Goal: Transaction & Acquisition: Book appointment/travel/reservation

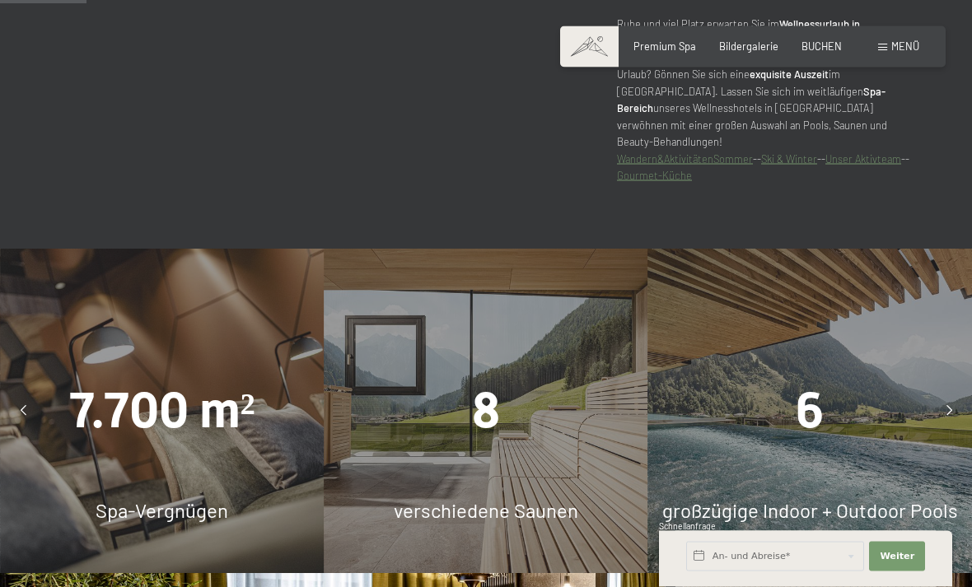
scroll to position [764, 0]
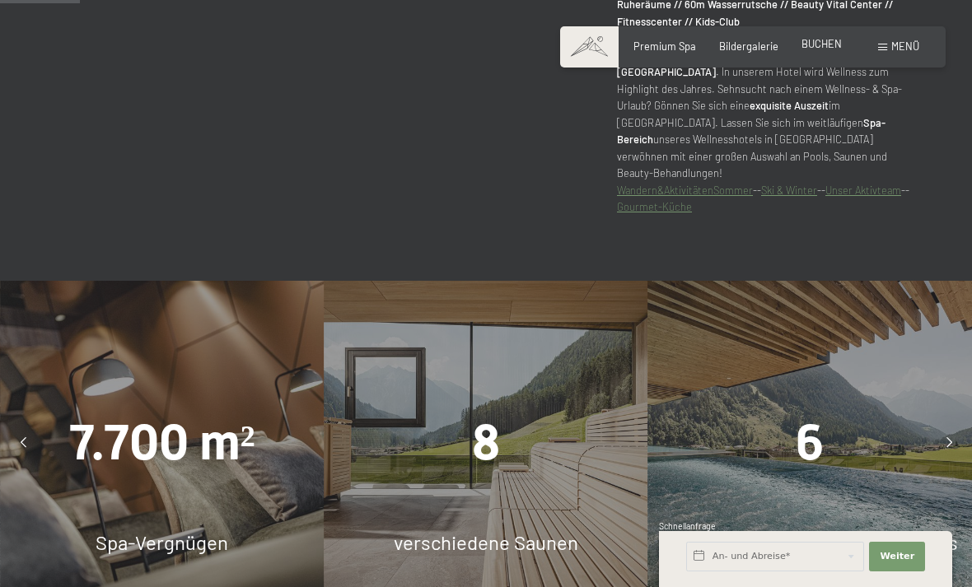
click at [838, 45] on span "BUCHEN" at bounding box center [821, 43] width 40 height 13
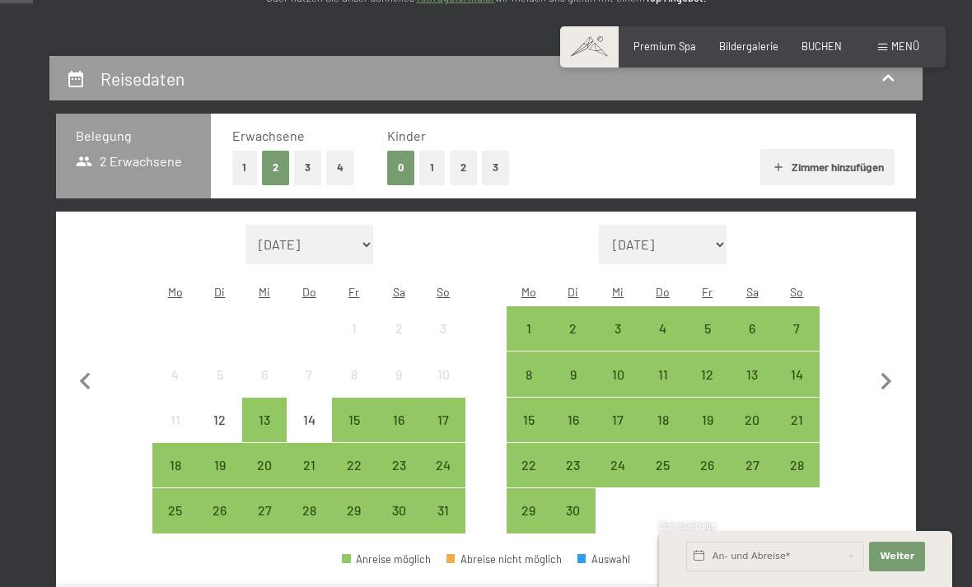
scroll to position [277, 0]
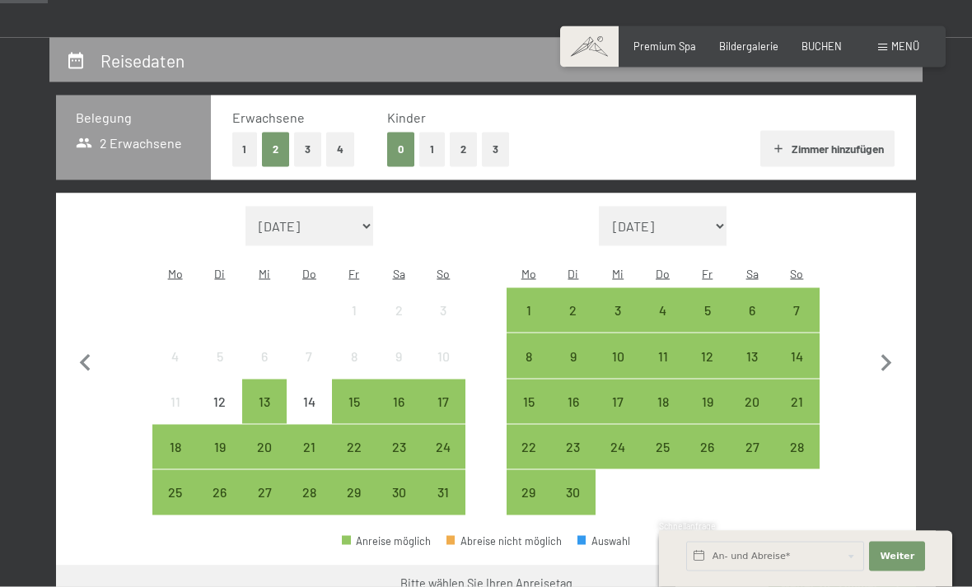
click at [425, 145] on button "1" at bounding box center [432, 150] width 26 height 34
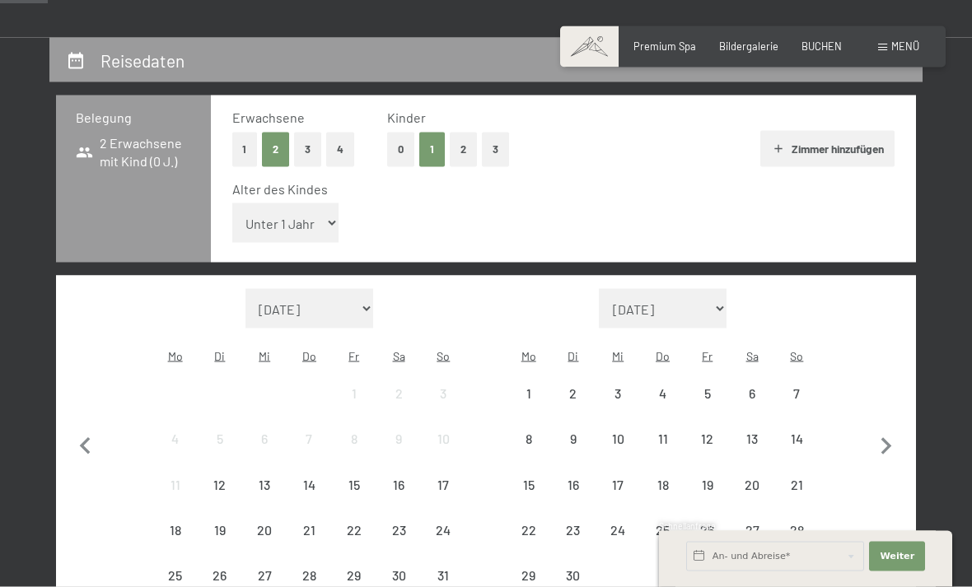
scroll to position [278, 0]
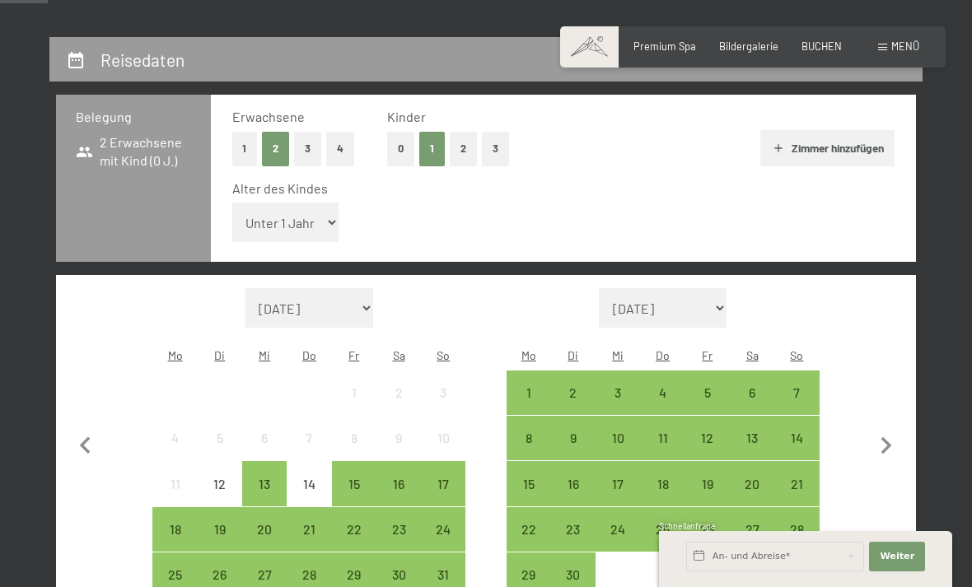
click at [320, 222] on select "Unter 1 Jahr 1 Jahr 2 Jahre 3 Jahre 4 Jahre 5 Jahre 6 Jahre 7 Jahre 8 Jahre 9 J…" at bounding box center [285, 223] width 107 height 40
select select "14"
click at [407, 523] on div "23" at bounding box center [398, 543] width 41 height 41
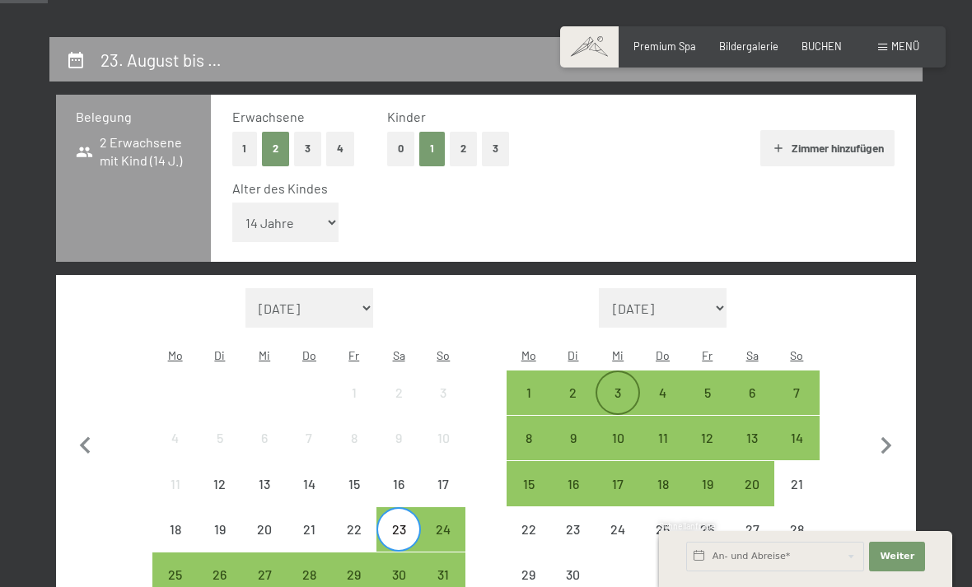
click at [617, 386] on div "3" at bounding box center [617, 406] width 41 height 41
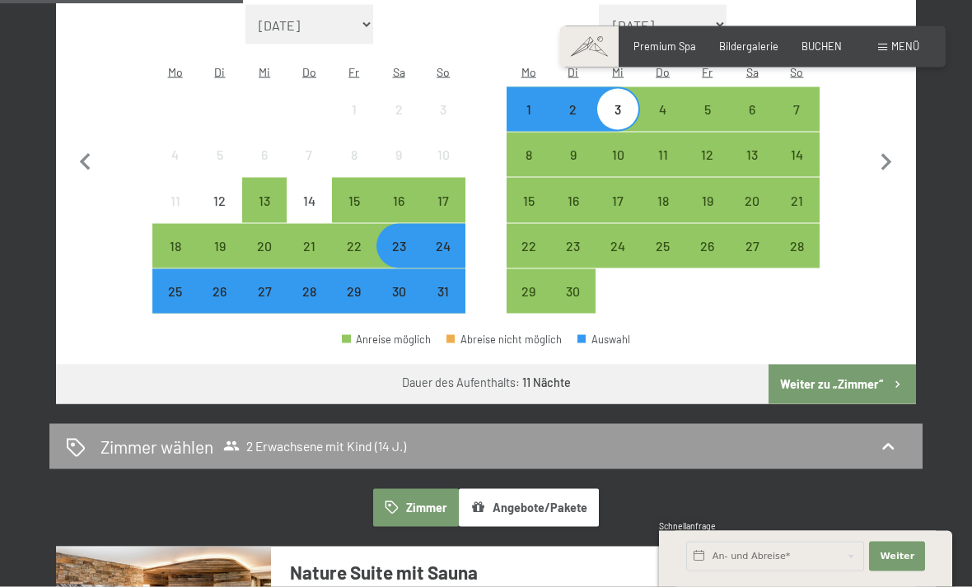
scroll to position [697, 0]
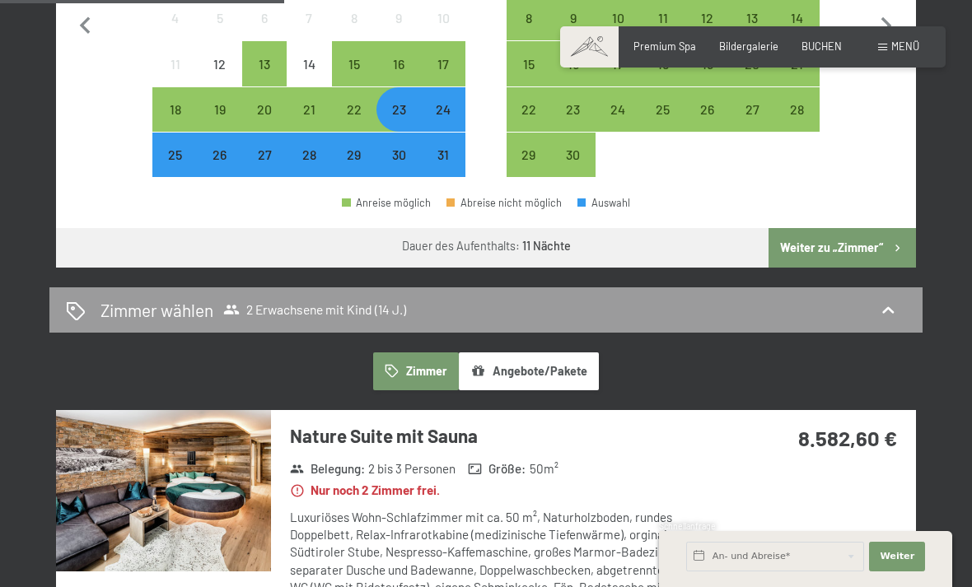
click at [870, 228] on button "Weiter zu „Zimmer“" at bounding box center [841, 248] width 147 height 40
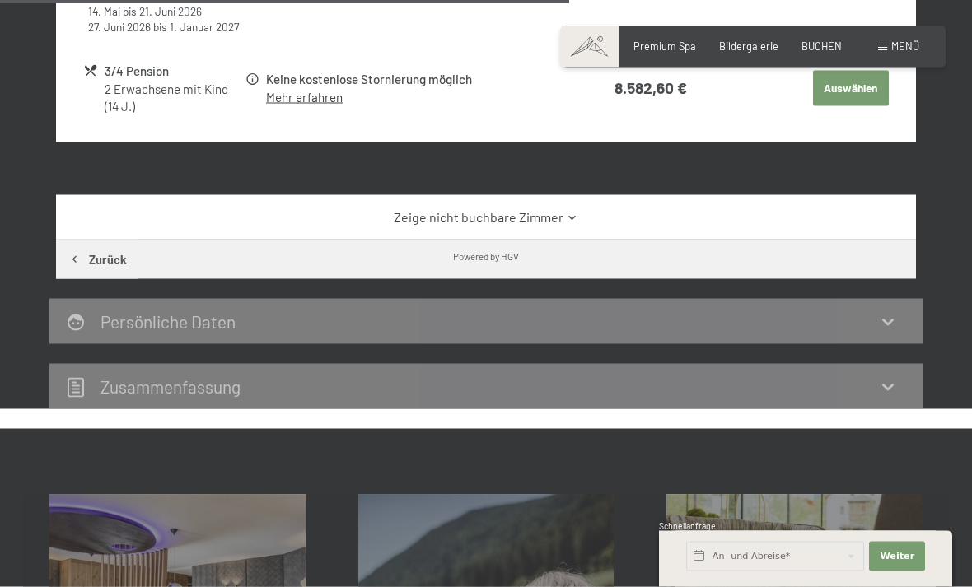
scroll to position [1020, 0]
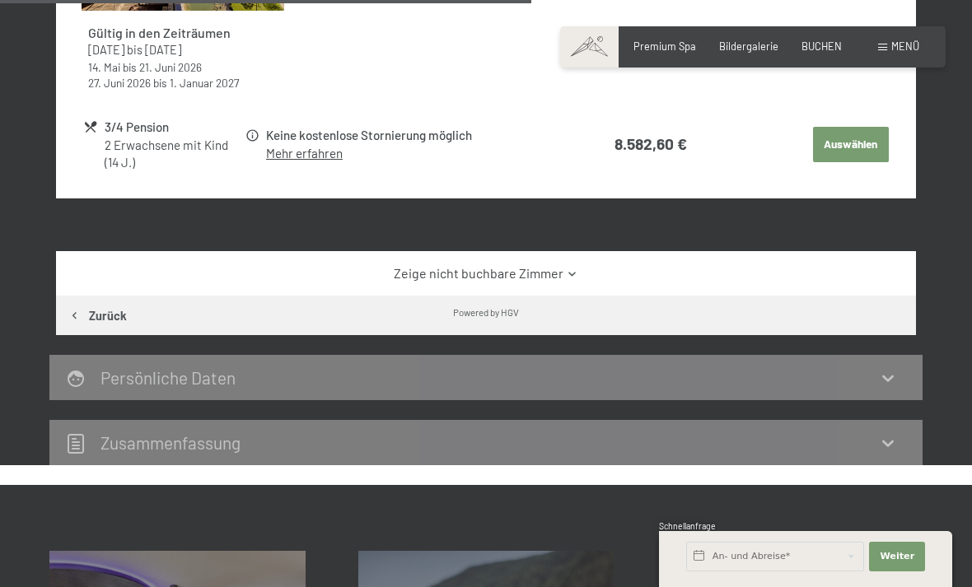
click at [562, 273] on link "Zeige nicht buchbare Zimmer" at bounding box center [486, 273] width 808 height 18
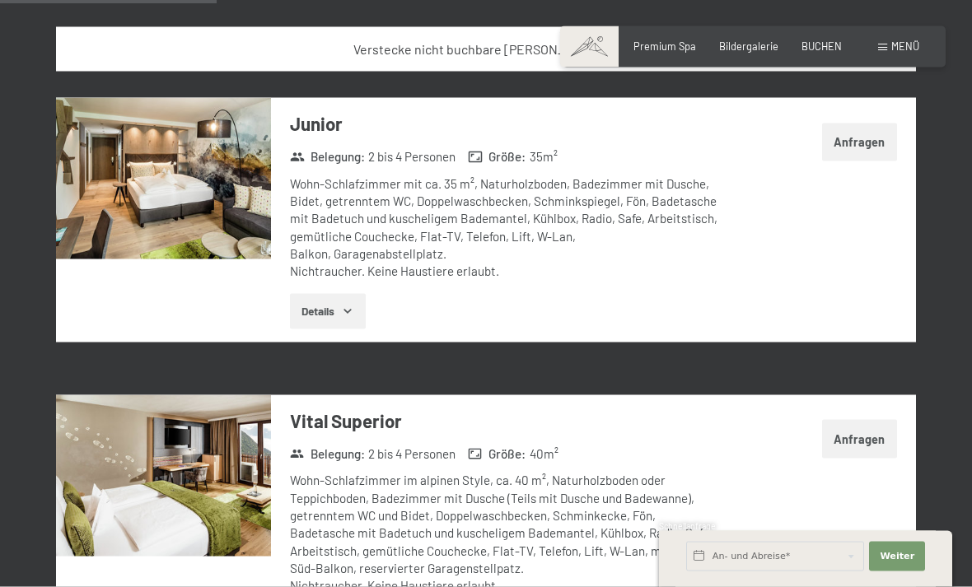
scroll to position [1248, 0]
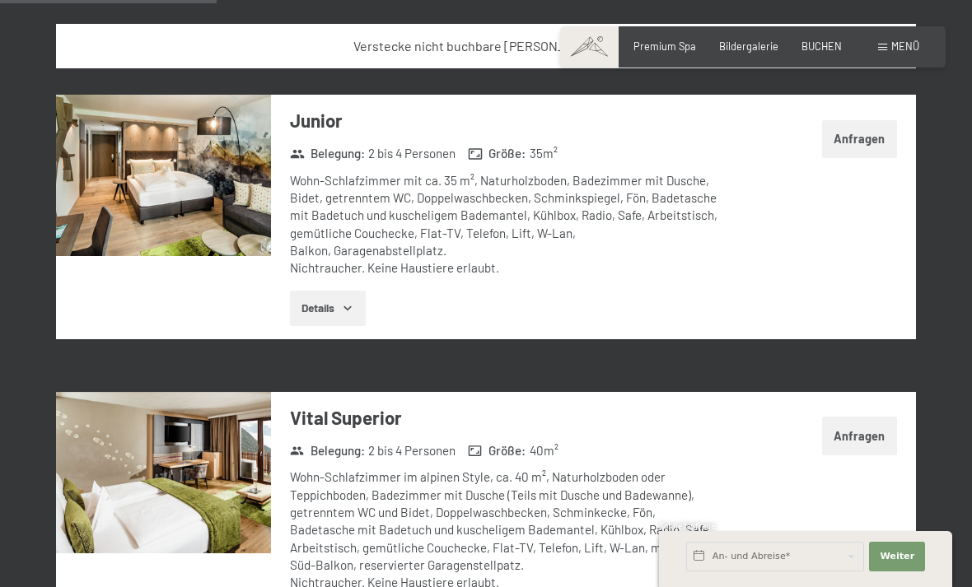
click at [352, 301] on icon "button" at bounding box center [347, 307] width 13 height 13
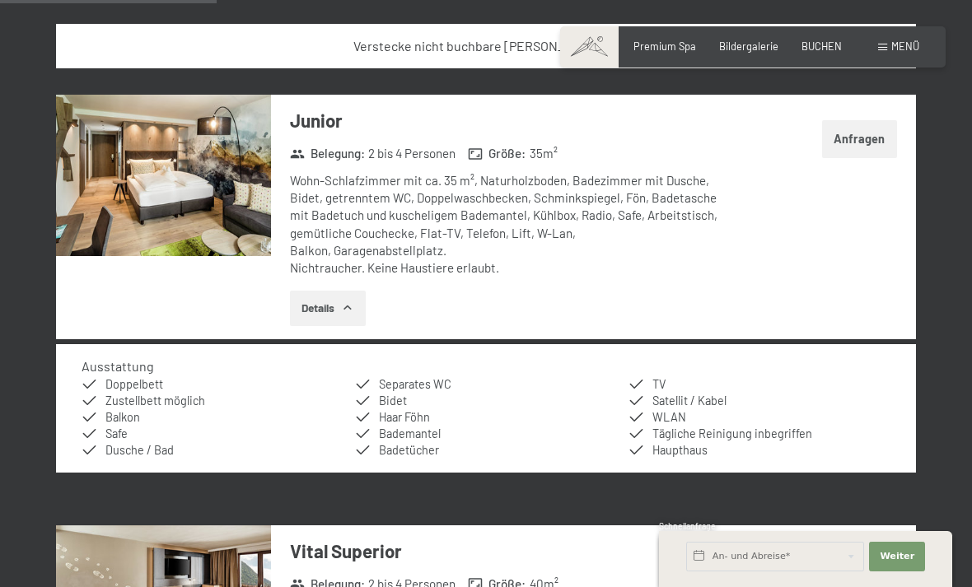
click at [909, 26] on div "Verstecke nicht buchbare Zimmer" at bounding box center [486, 46] width 860 height 44
click at [898, 50] on span "Menü" at bounding box center [905, 46] width 28 height 13
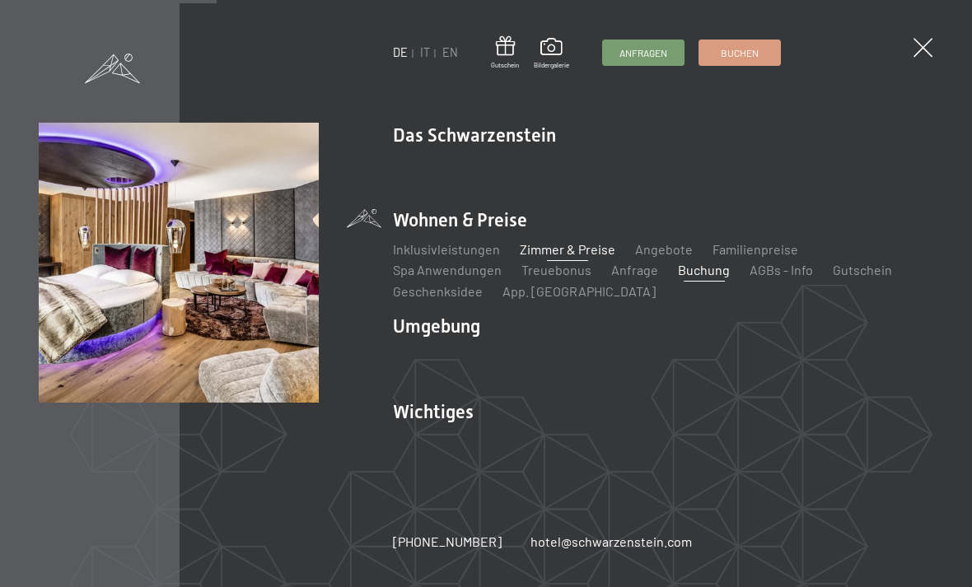
click at [581, 257] on link "Zimmer & Preise" at bounding box center [568, 249] width 96 height 16
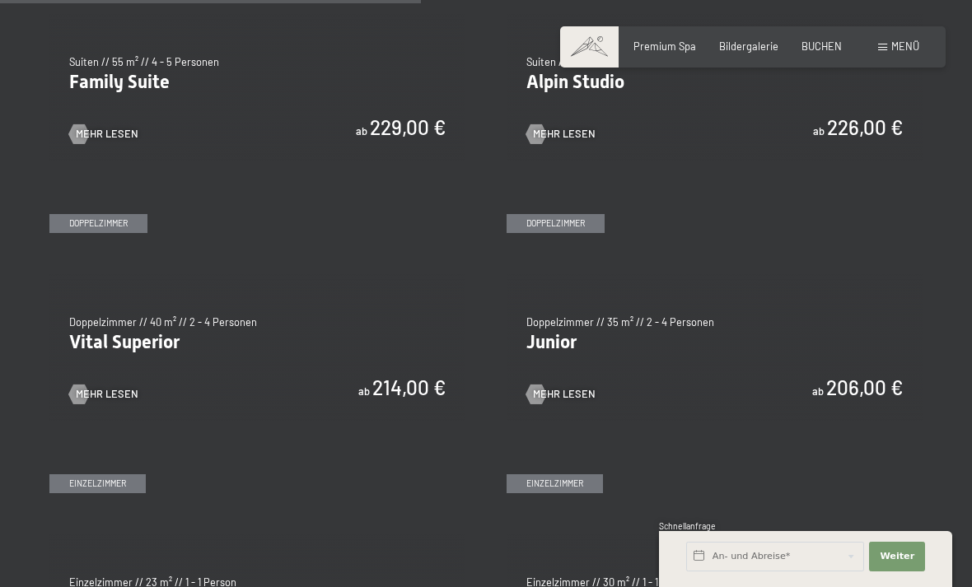
scroll to position [1691, 0]
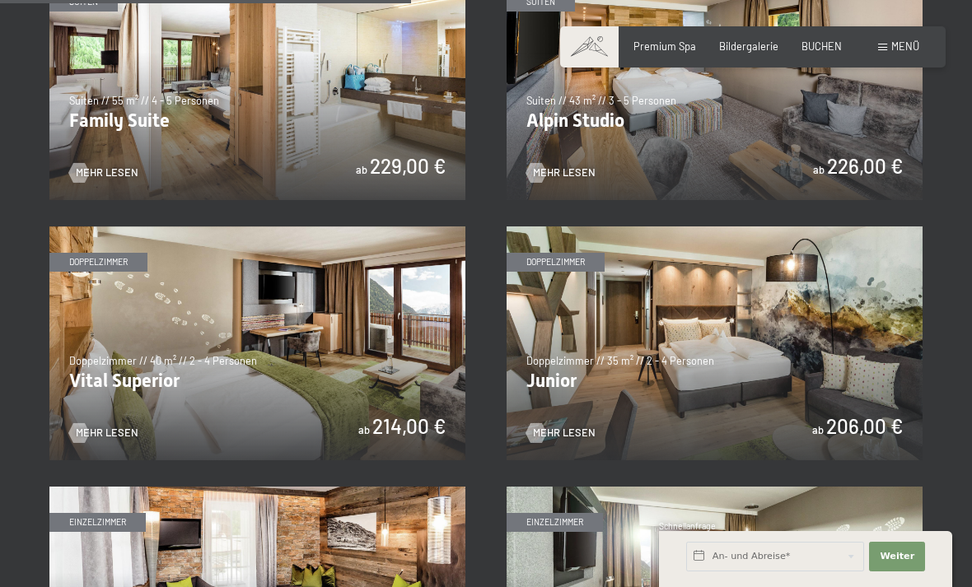
click at [94, 399] on img at bounding box center [257, 343] width 416 height 234
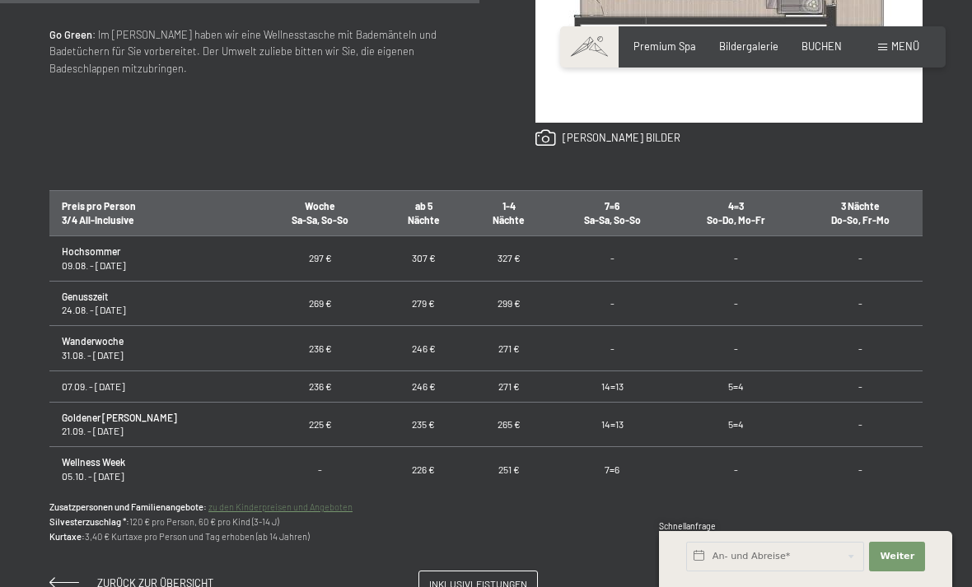
scroll to position [875, 0]
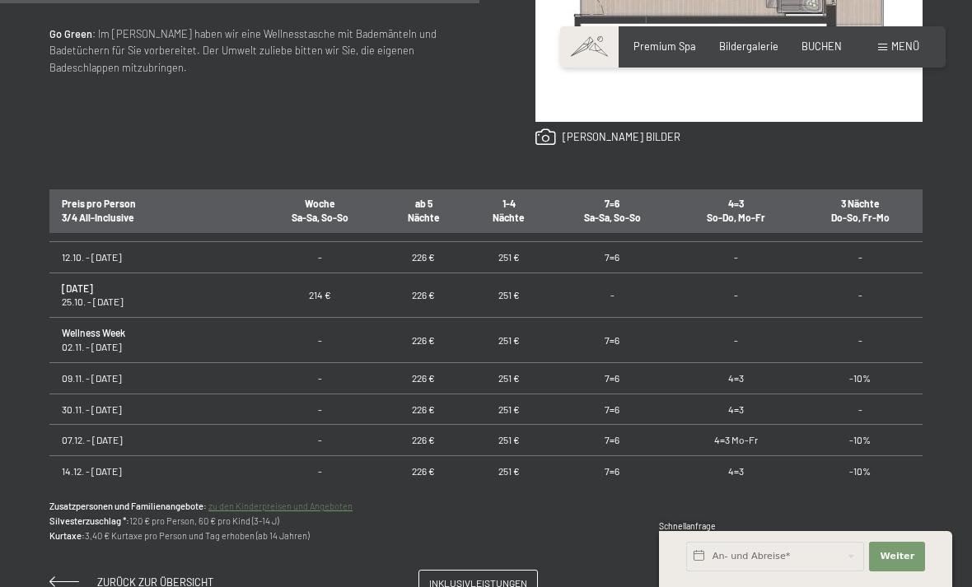
click at [42, 426] on div "Anfragen Buchen Doppelzimmer // 40 m² // 2 - 4 Personen Vital Superior ab 214,0…" at bounding box center [486, 138] width 972 height 917
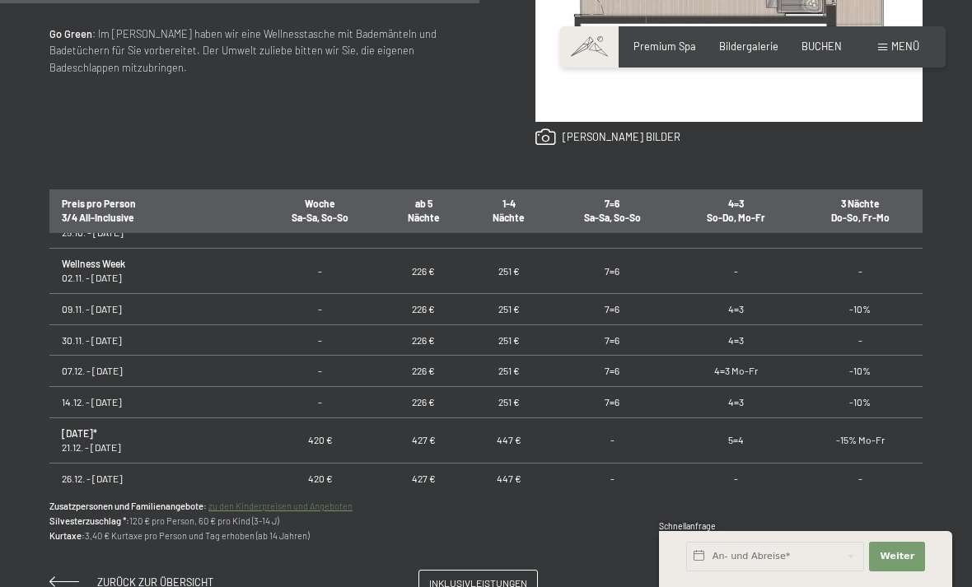
scroll to position [321, 0]
click at [277, 508] on link "zu den Kinderpreisen und Angeboten" at bounding box center [280, 506] width 144 height 11
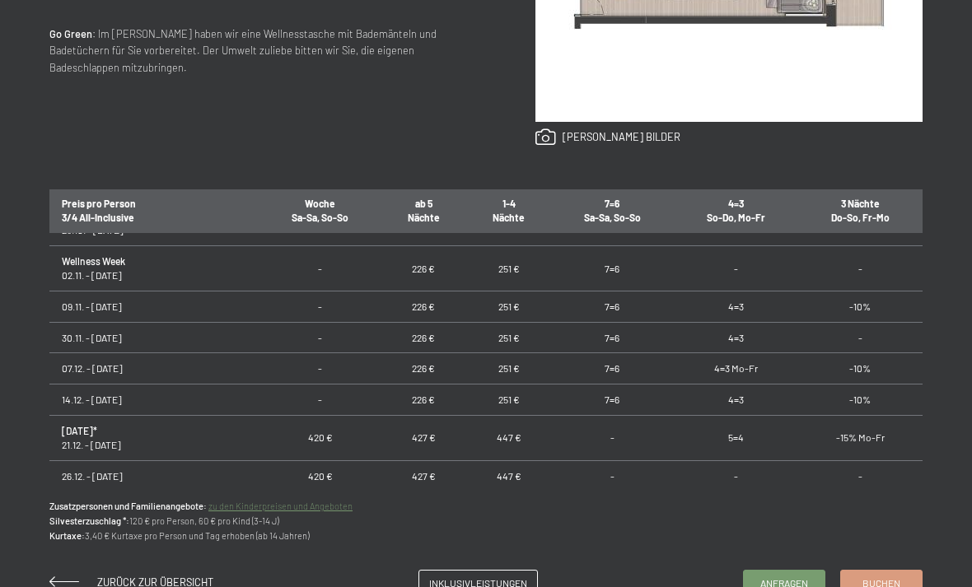
scroll to position [0, 0]
